Goal: Entertainment & Leisure: Consume media (video, audio)

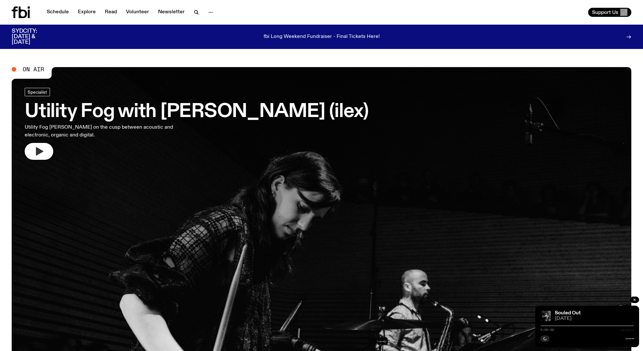
click at [42, 149] on icon "button" at bounding box center [39, 151] width 10 height 10
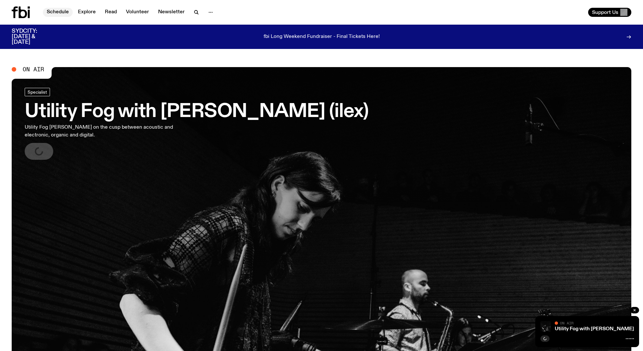
click at [59, 12] on link "Schedule" at bounding box center [58, 12] width 30 height 9
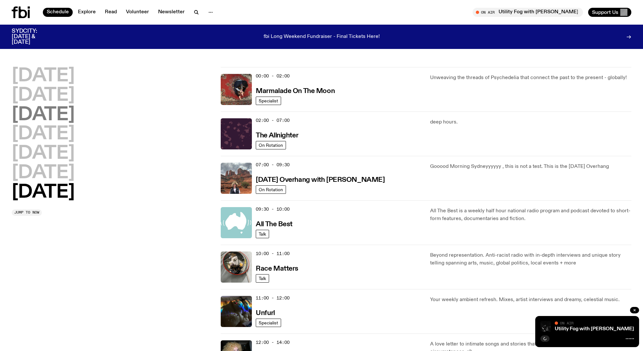
click at [57, 115] on h2 "[DATE]" at bounding box center [43, 115] width 63 height 18
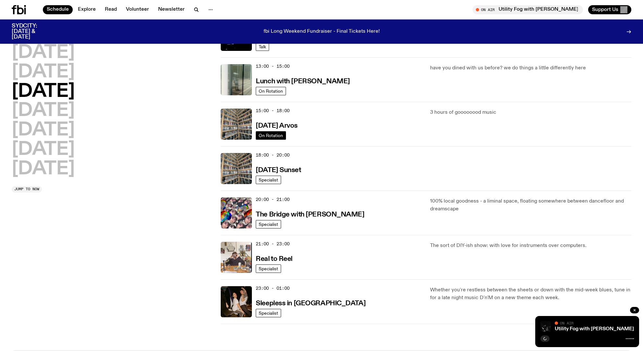
scroll to position [182, 0]
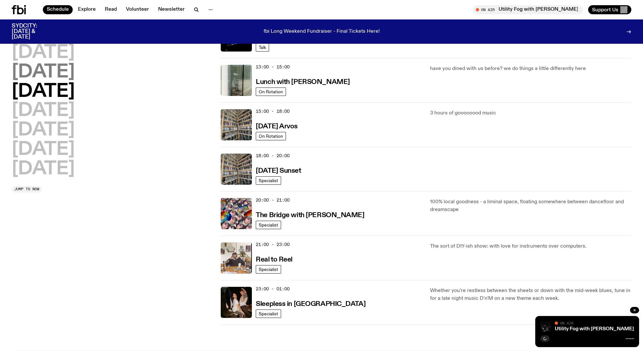
click at [43, 76] on h2 "[DATE]" at bounding box center [43, 72] width 63 height 18
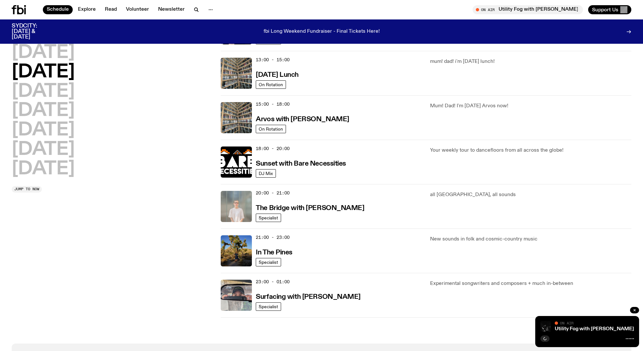
scroll to position [202, 0]
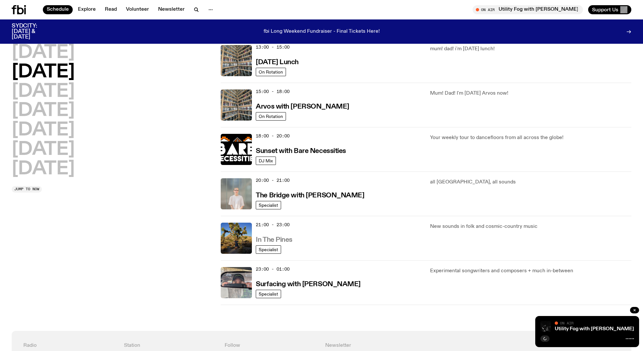
click at [266, 239] on h3 "In The Pines" at bounding box center [274, 240] width 37 height 7
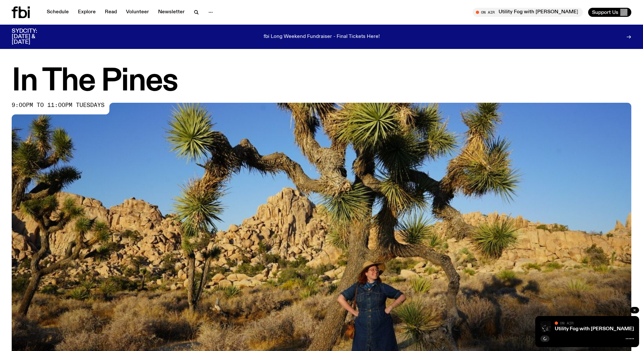
click at [634, 310] on icon "button" at bounding box center [635, 311] width 2 height 2
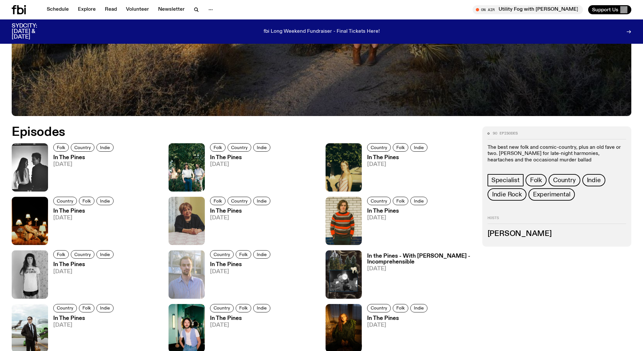
scroll to position [335, 0]
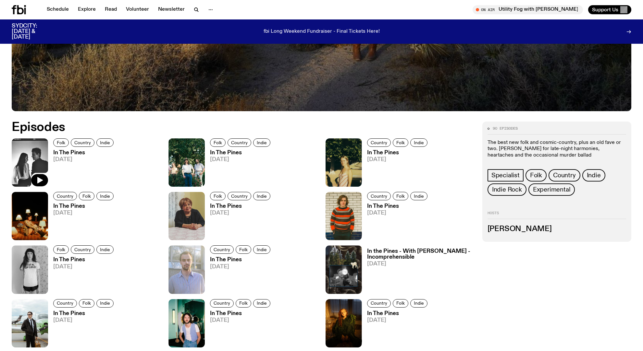
click at [32, 160] on img at bounding box center [30, 163] width 36 height 48
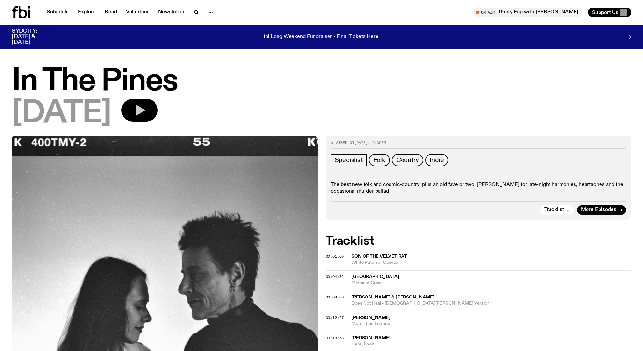
click at [145, 107] on icon "button" at bounding box center [140, 110] width 9 height 11
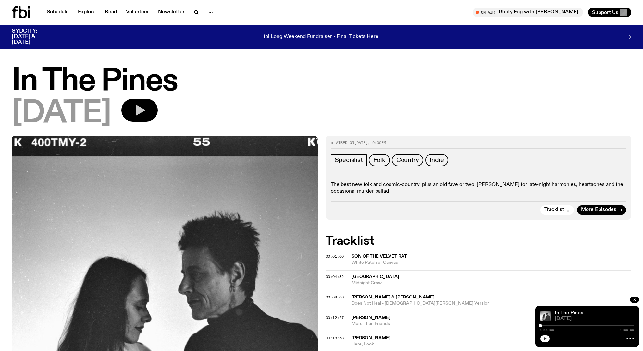
click at [546, 338] on icon "button" at bounding box center [545, 339] width 4 height 4
